Goal: Information Seeking & Learning: Learn about a topic

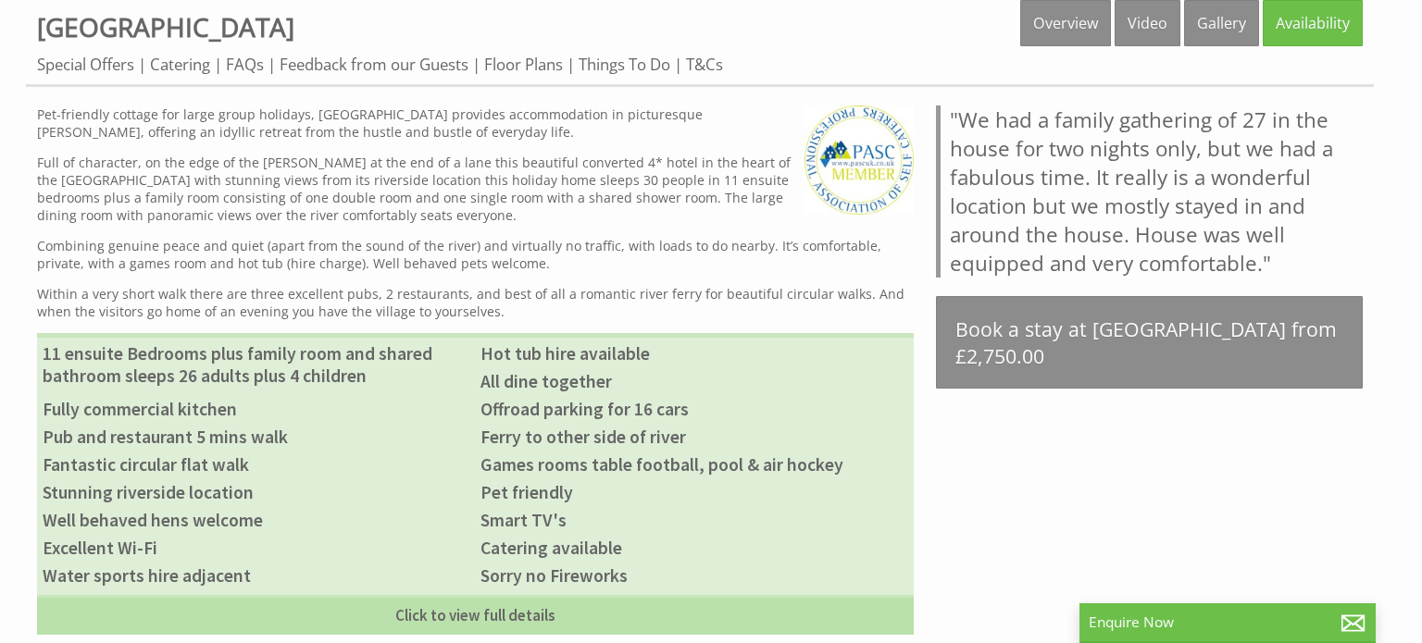
scroll to position [805, 0]
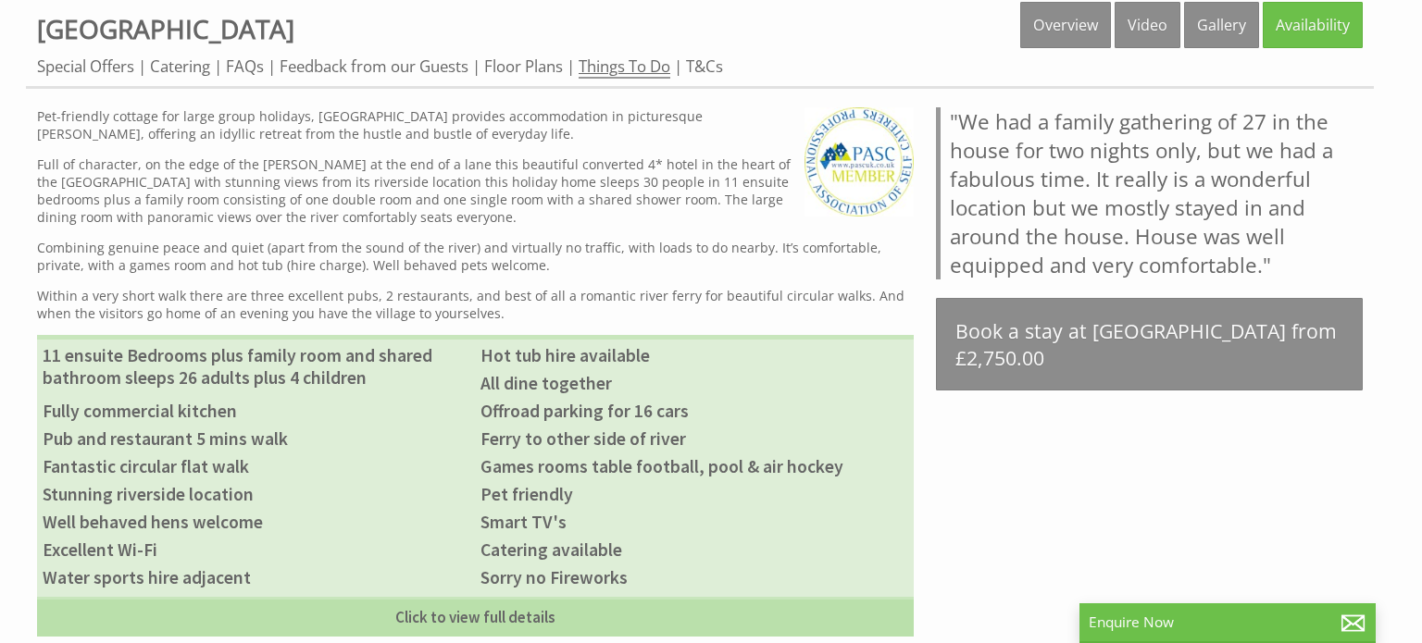
click at [619, 71] on link "Things To Do" at bounding box center [624, 67] width 92 height 23
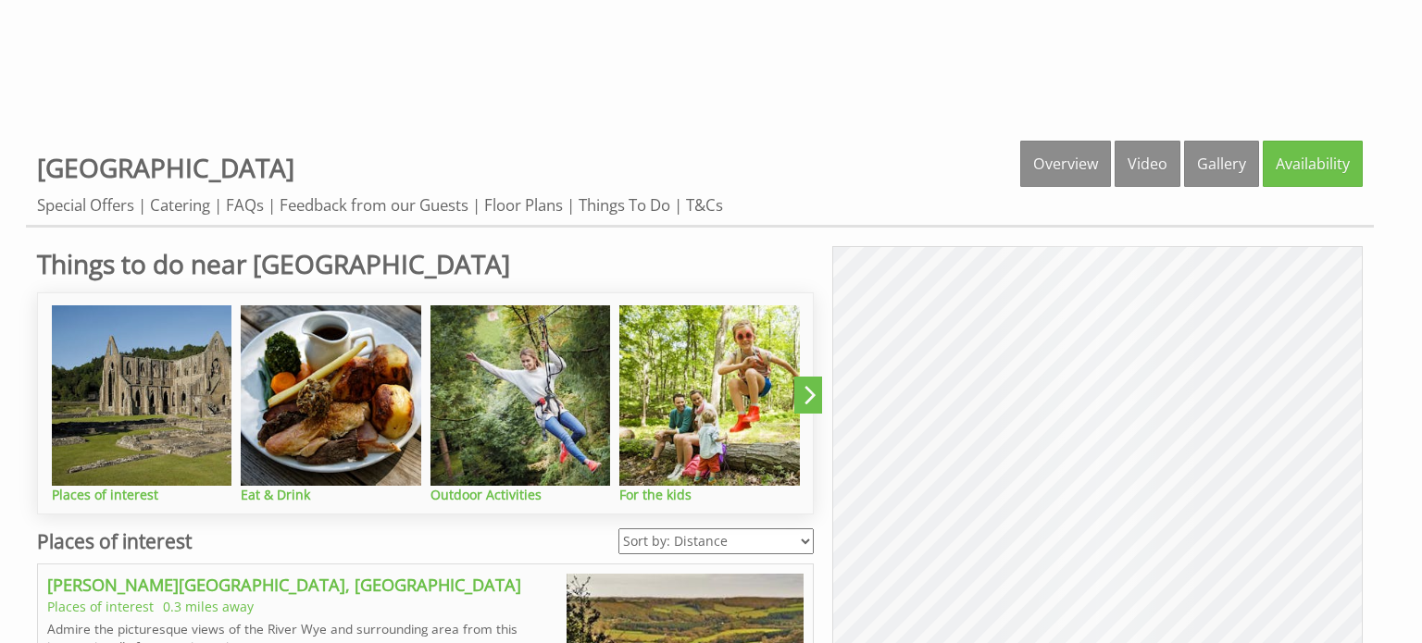
scroll to position [666, 0]
click at [349, 445] on img at bounding box center [331, 395] width 180 height 180
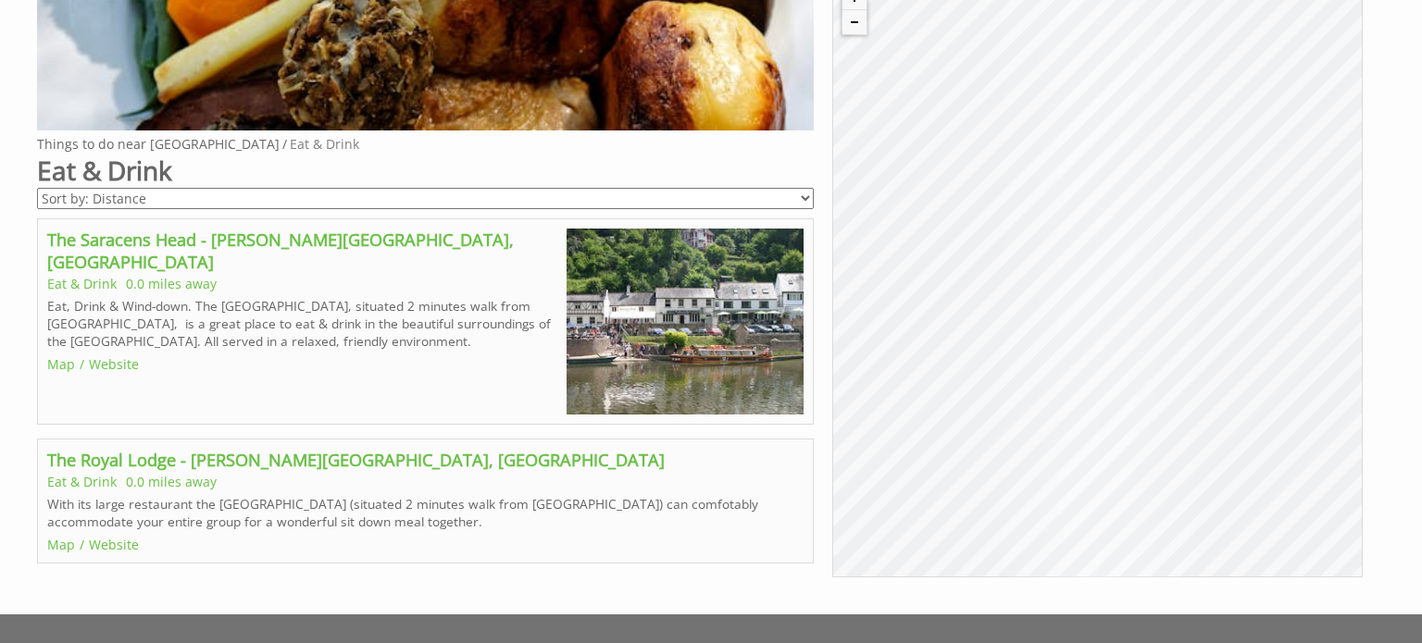
scroll to position [1064, 0]
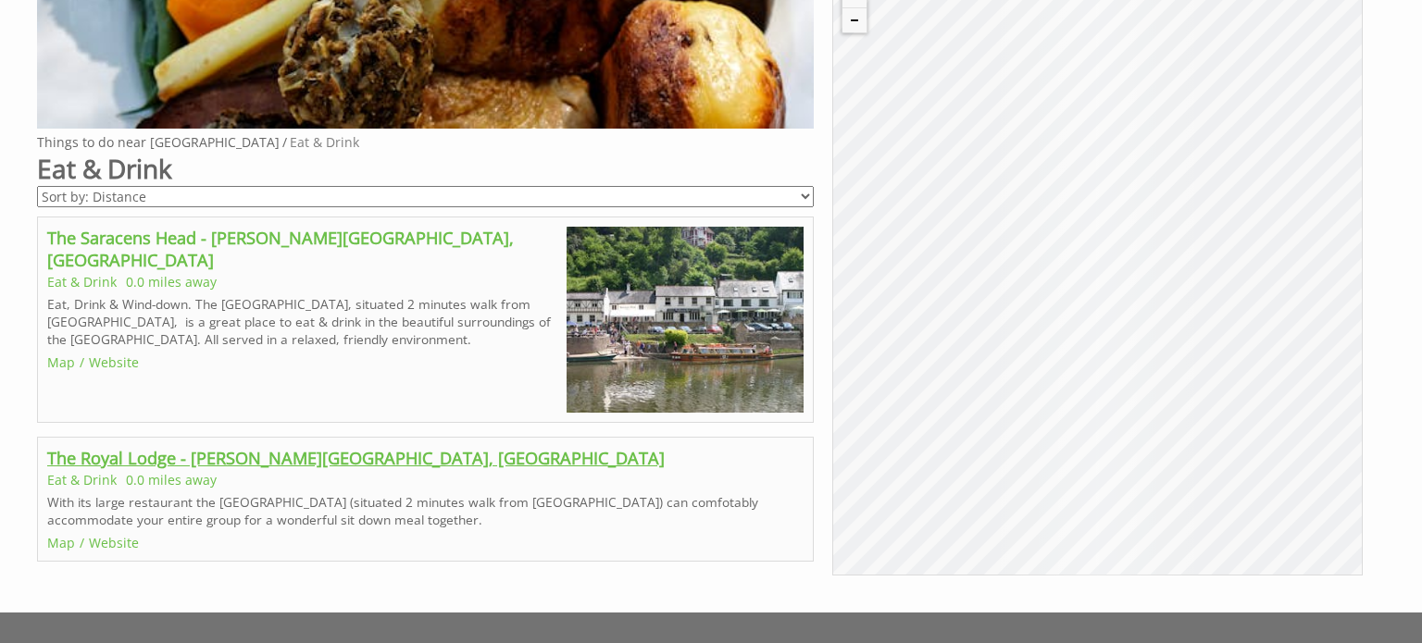
click at [311, 454] on link "The Royal Lodge - [PERSON_NAME][GEOGRAPHIC_DATA], [GEOGRAPHIC_DATA]" at bounding box center [355, 458] width 617 height 22
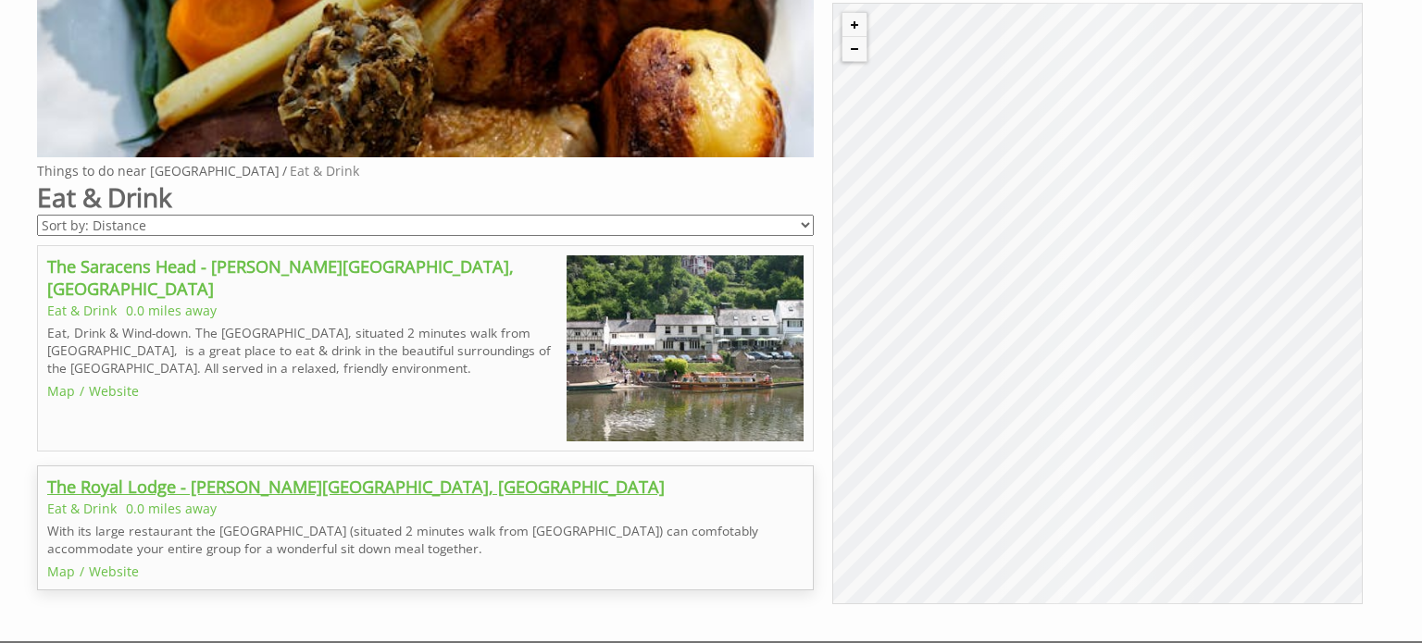
click at [207, 490] on link "The Royal Lodge - [PERSON_NAME][GEOGRAPHIC_DATA], [GEOGRAPHIC_DATA]" at bounding box center [355, 487] width 617 height 22
click at [124, 567] on link "Website" at bounding box center [114, 572] width 50 height 18
click at [112, 382] on link "Website" at bounding box center [114, 391] width 50 height 18
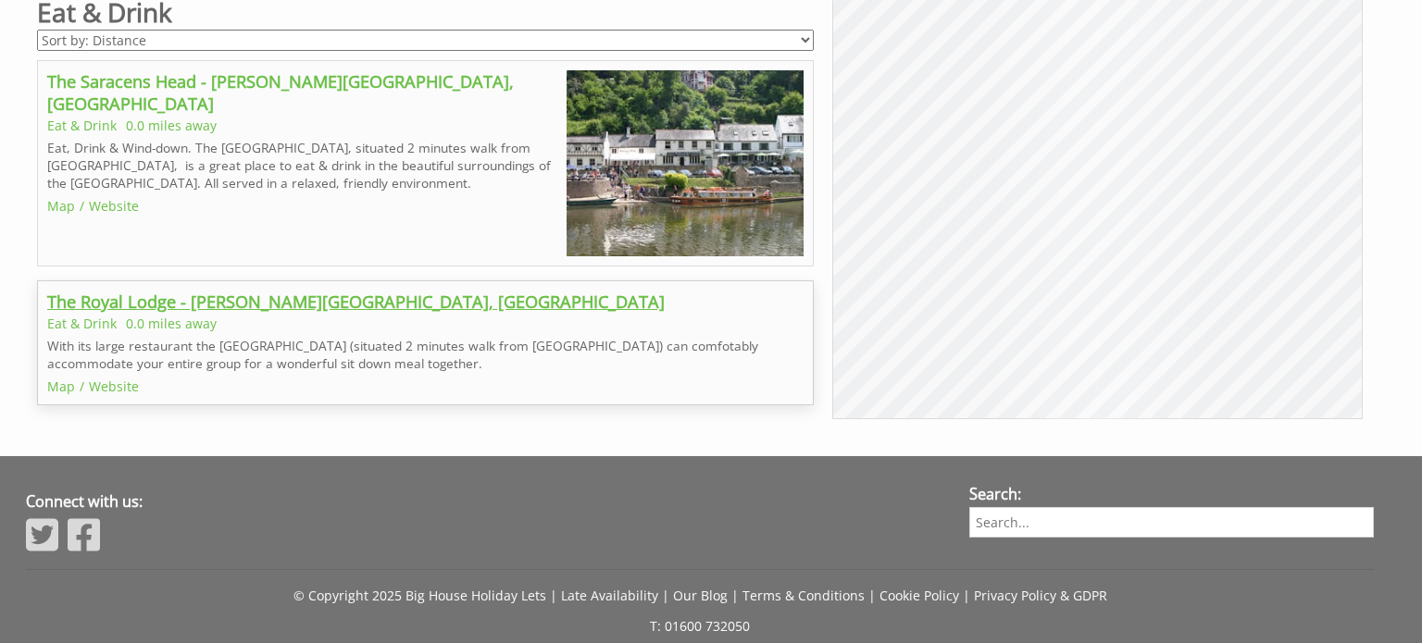
scroll to position [1243, 0]
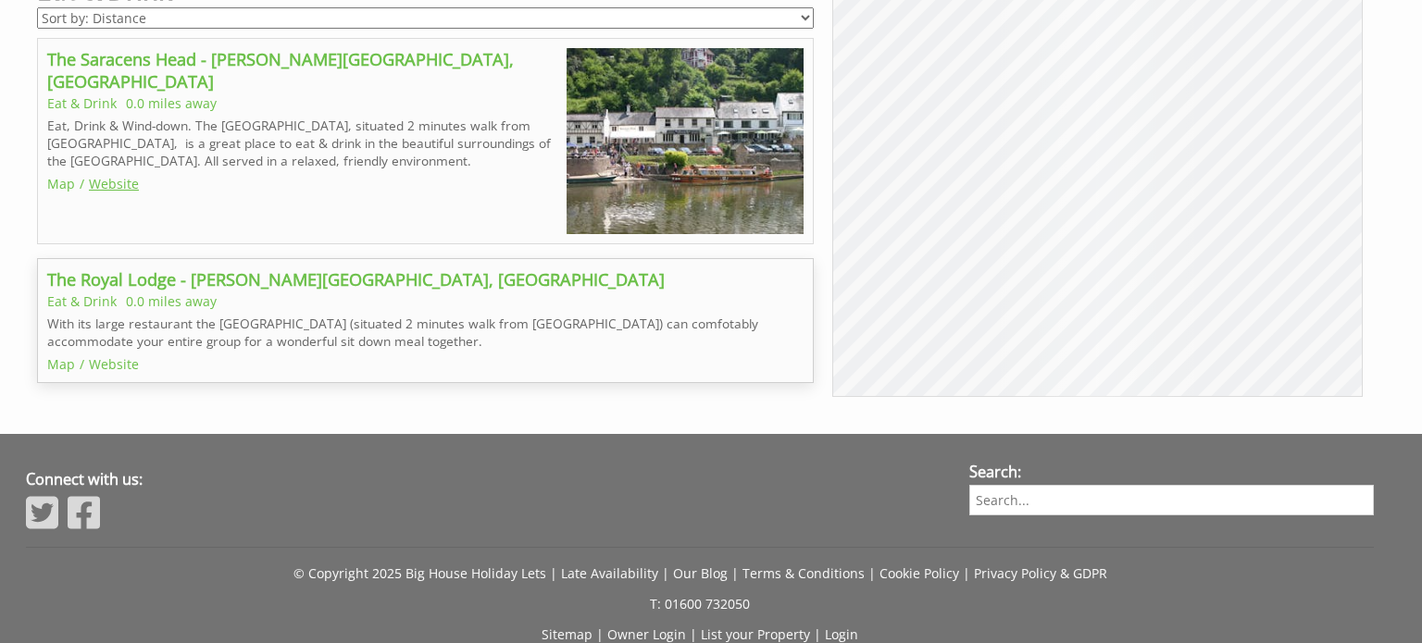
click at [117, 175] on link "Website" at bounding box center [114, 184] width 50 height 18
click at [699, 159] on img at bounding box center [684, 141] width 237 height 186
